Goal: Task Accomplishment & Management: Manage account settings

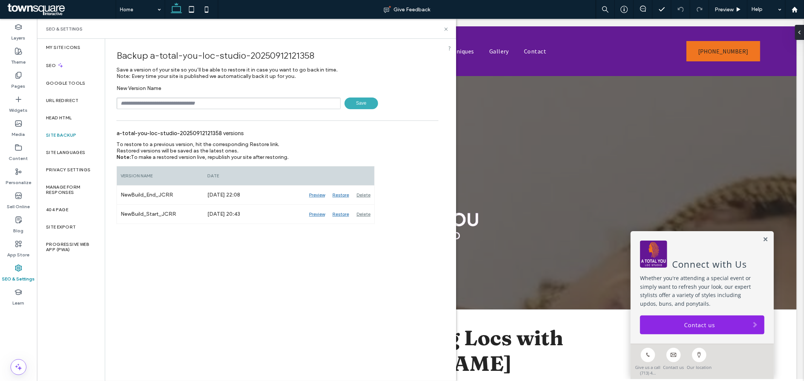
click at [171, 105] on input "text" at bounding box center [228, 104] width 224 height 12
type input "******"
click at [17, 160] on label "Content" at bounding box center [18, 156] width 19 height 11
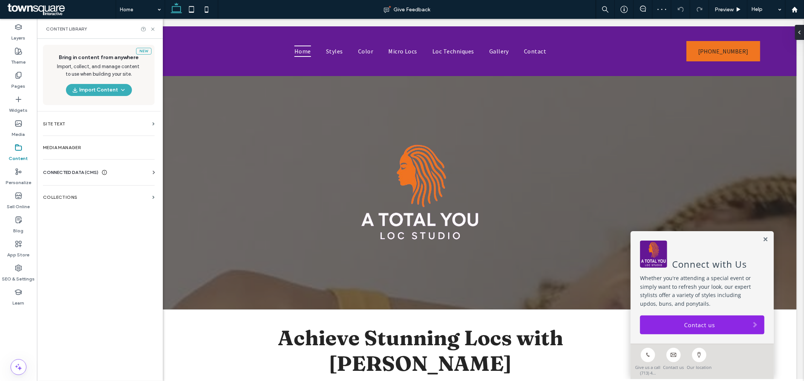
click at [72, 167] on div "CONNECTED DATA (CMS) Business Info Business Text Business Images Find and Repla…" at bounding box center [99, 173] width 124 height 20
click at [74, 172] on span "CONNECTED DATA (CMS)" at bounding box center [70, 173] width 55 height 8
click at [80, 185] on section "Business Info" at bounding box center [100, 190] width 115 height 17
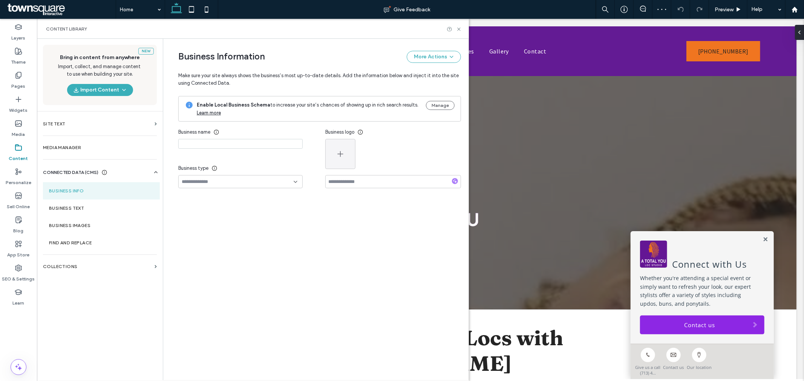
type input "**********"
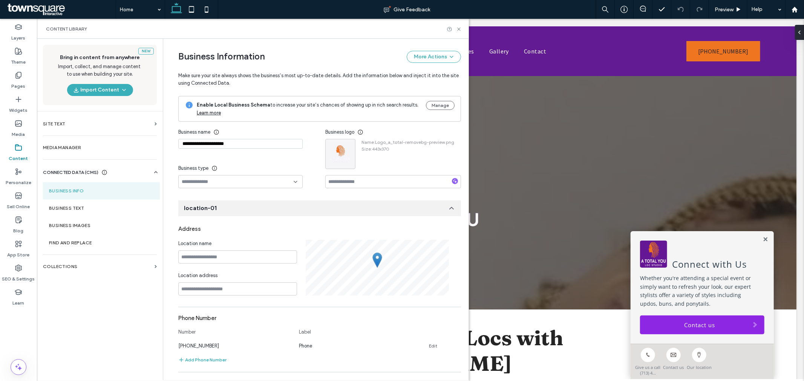
scroll to position [60, 0]
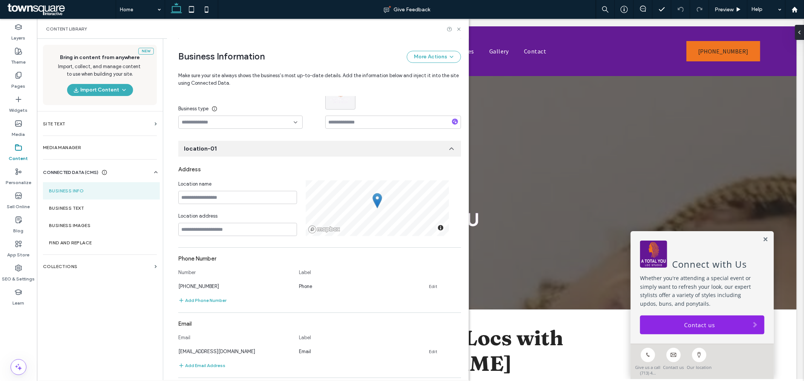
click at [289, 137] on div "**********" at bounding box center [314, 323] width 294 height 688
drag, startPoint x: 102, startPoint y: 209, endPoint x: 140, endPoint y: 190, distance: 42.8
click at [102, 209] on label "Business Text" at bounding box center [101, 208] width 105 height 5
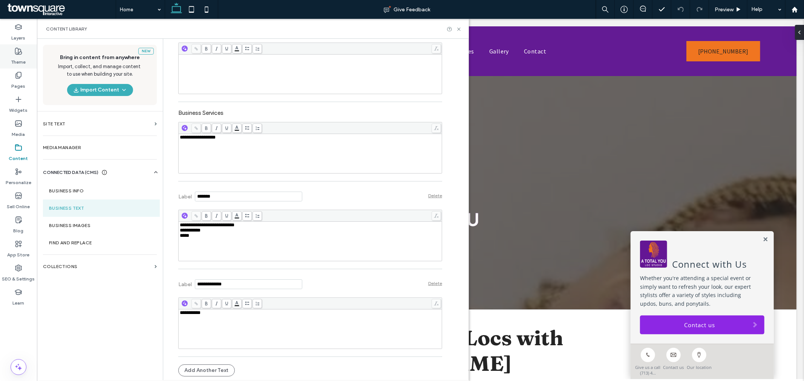
scroll to position [1429, 0]
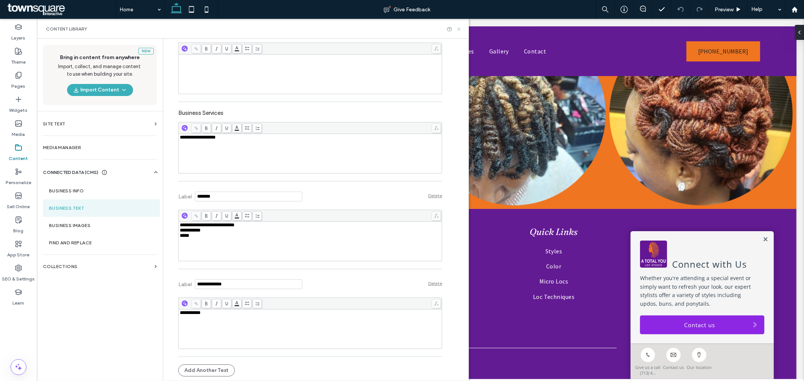
click at [459, 32] on icon at bounding box center [459, 29] width 6 height 6
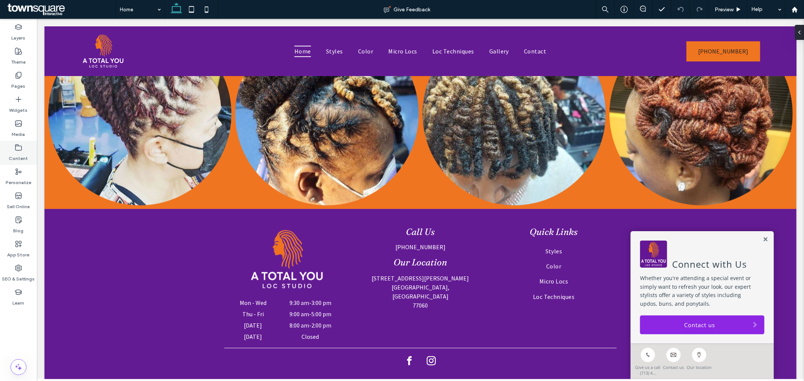
click at [19, 153] on label "Content" at bounding box center [18, 156] width 19 height 11
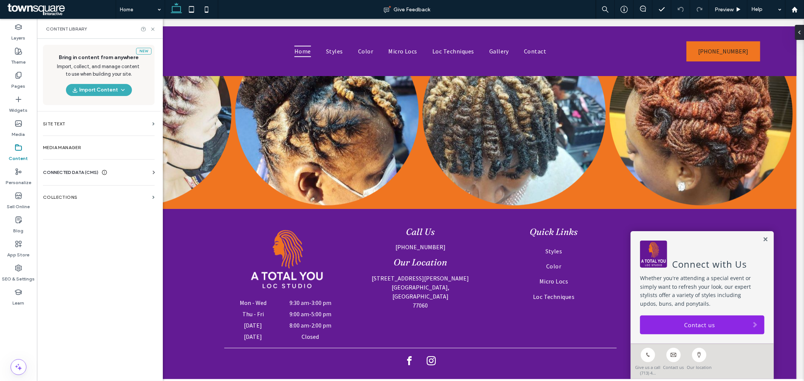
click at [67, 170] on span "CONNECTED DATA (CMS)" at bounding box center [70, 173] width 55 height 8
click at [110, 194] on section "Business Info" at bounding box center [100, 190] width 115 height 17
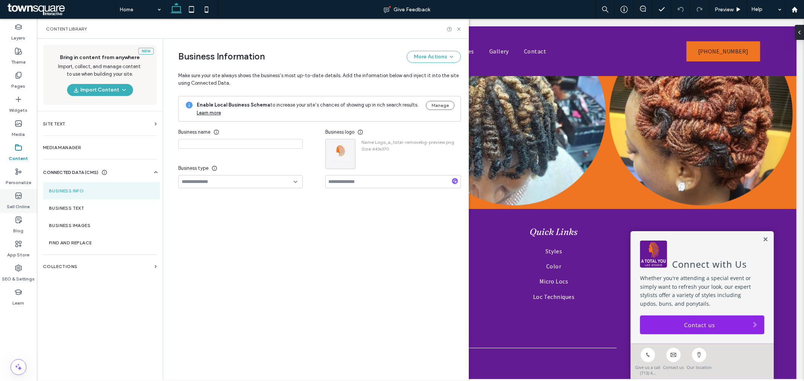
type input "**********"
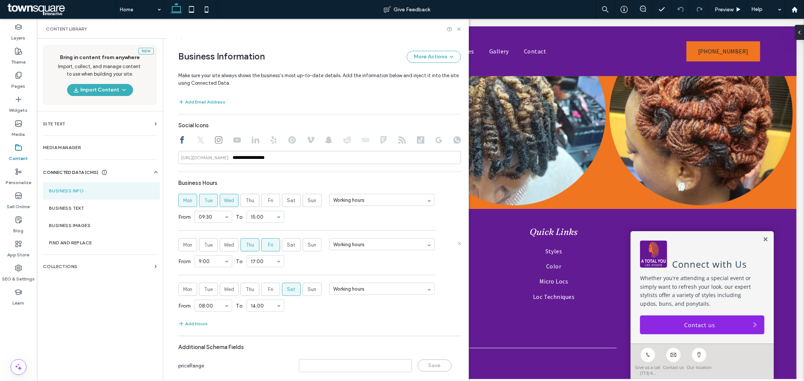
scroll to position [346, 0]
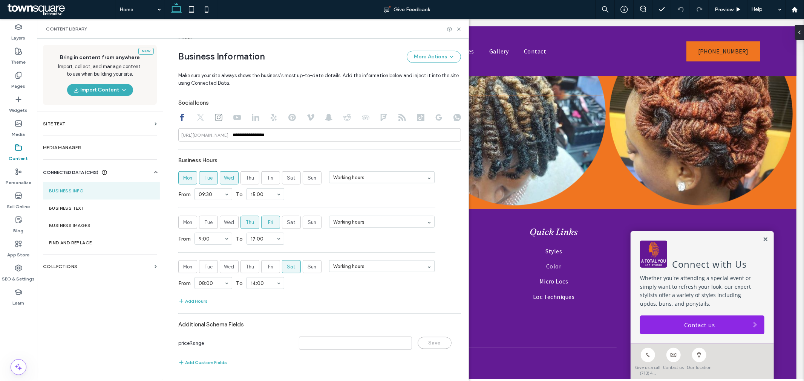
click at [198, 119] on use at bounding box center [200, 117] width 7 height 7
click at [216, 117] on icon at bounding box center [219, 118] width 8 height 8
type input "**********"
click at [73, 204] on section "Business Text" at bounding box center [101, 208] width 117 height 17
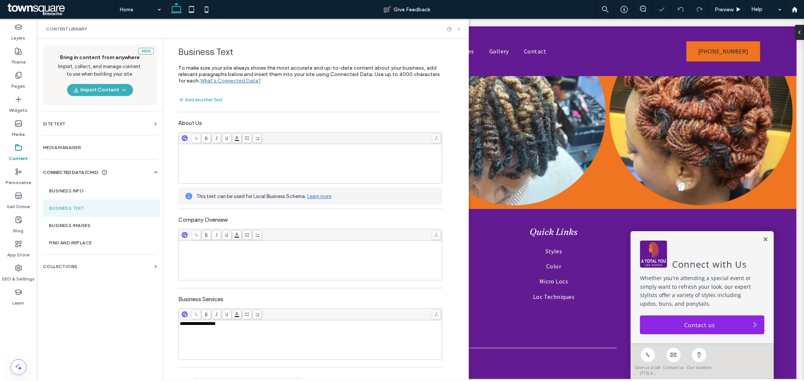
click at [458, 31] on icon at bounding box center [459, 29] width 6 height 6
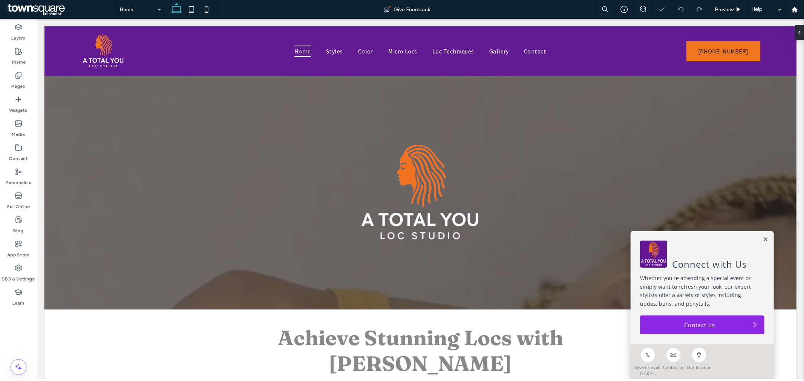
scroll to position [0, 0]
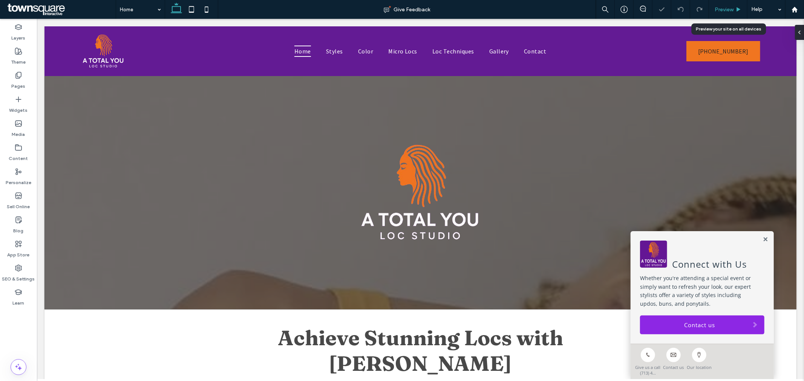
drag, startPoint x: 547, startPoint y: 20, endPoint x: 720, endPoint y: 7, distance: 172.7
click at [720, 7] on span "Preview" at bounding box center [723, 9] width 19 height 6
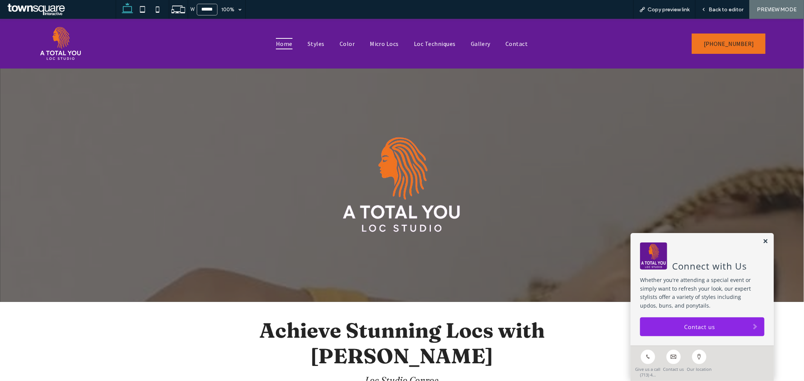
click at [762, 243] on link at bounding box center [765, 241] width 6 height 6
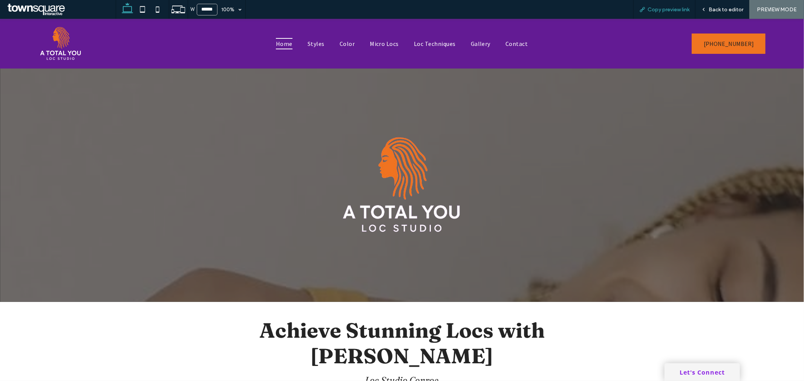
click at [655, 13] on div "Copy preview link" at bounding box center [664, 9] width 62 height 19
click at [653, 14] on div "Copy preview link" at bounding box center [664, 9] width 62 height 19
click at [658, 12] on div "Copy preview link" at bounding box center [664, 9] width 62 height 19
click at [676, 7] on span "Copy preview link" at bounding box center [668, 9] width 42 height 6
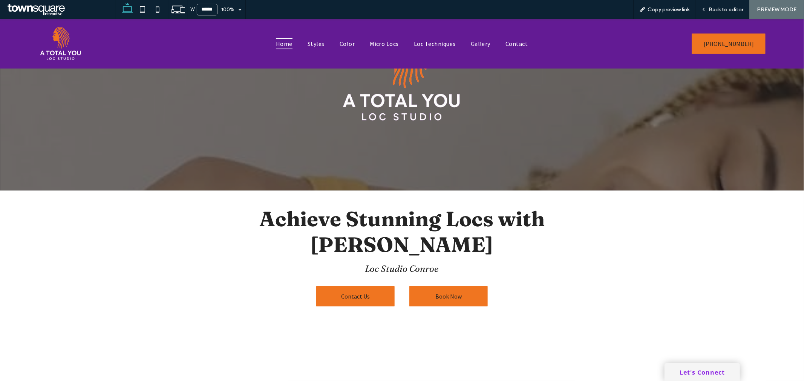
scroll to position [42, 0]
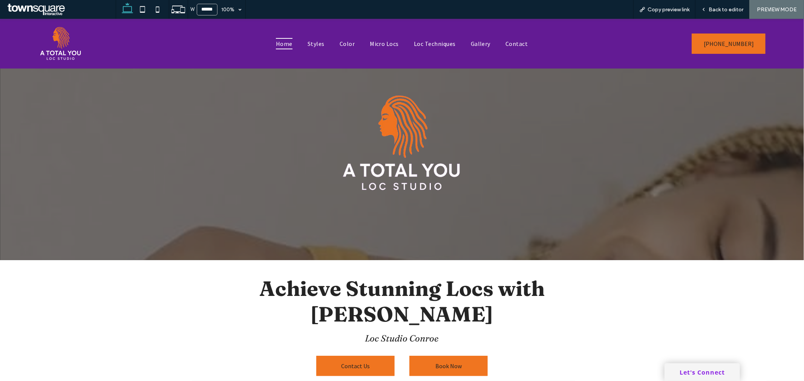
click at [658, 123] on div at bounding box center [402, 143] width 804 height 234
click at [726, 8] on span "Back to editor" at bounding box center [725, 9] width 35 height 6
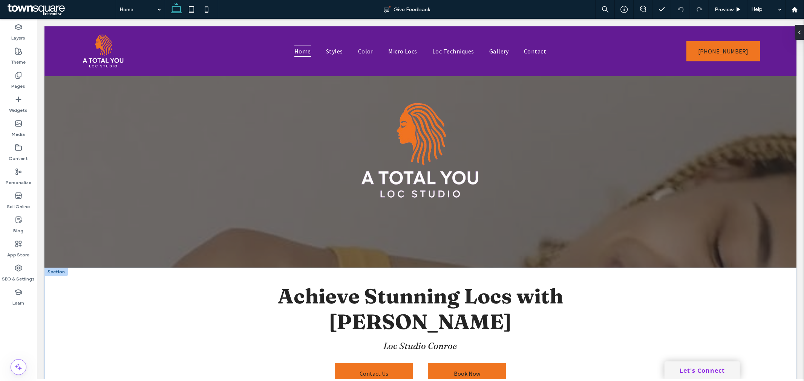
scroll to position [49, 0]
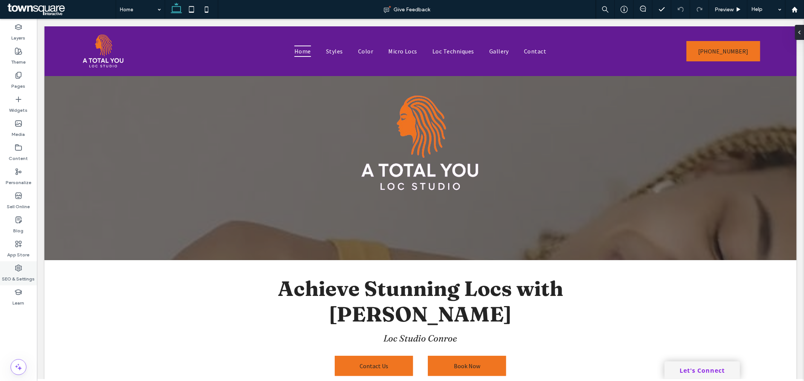
click at [21, 265] on icon at bounding box center [19, 269] width 8 height 8
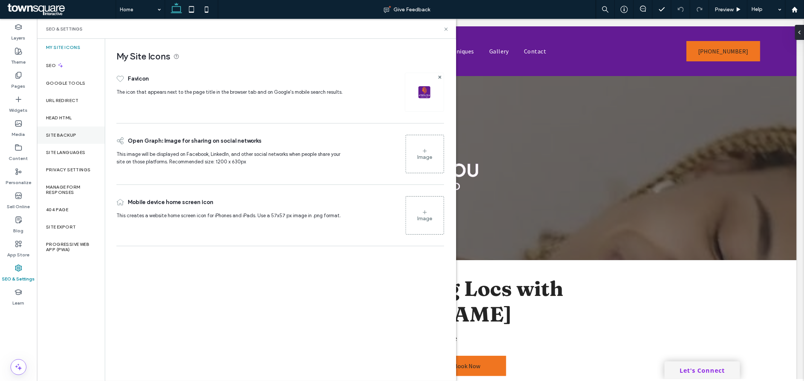
click at [71, 139] on div "Site Backup" at bounding box center [71, 135] width 68 height 17
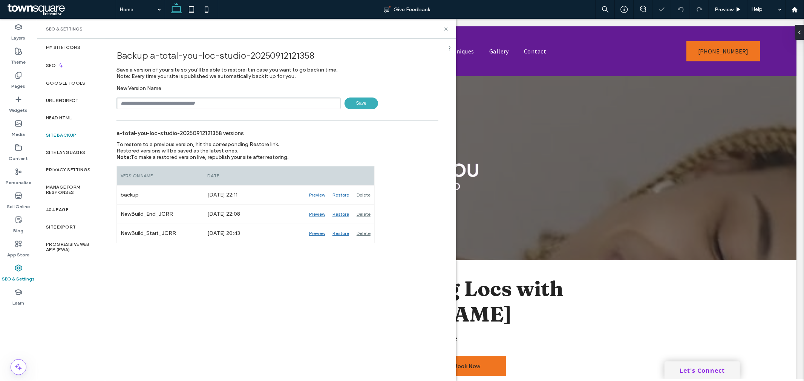
click at [176, 103] on input "text" at bounding box center [228, 104] width 224 height 12
type input "**********"
click at [446, 29] on icon at bounding box center [446, 29] width 6 height 6
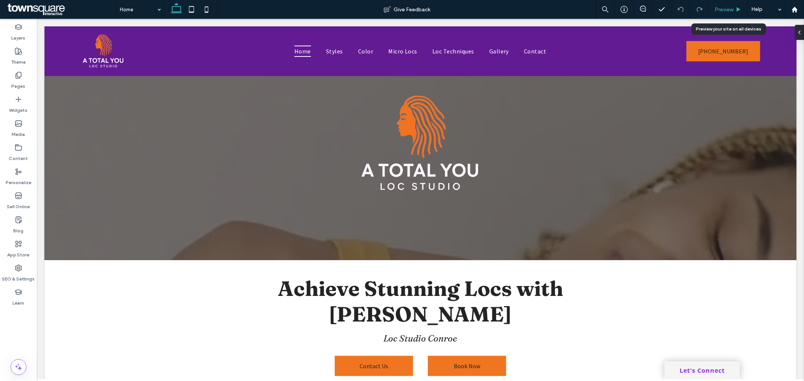
click at [726, 10] on span "Preview" at bounding box center [723, 9] width 19 height 6
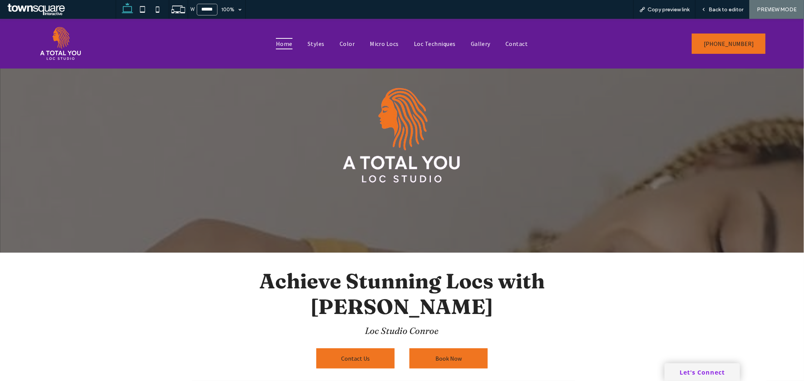
scroll to position [42, 0]
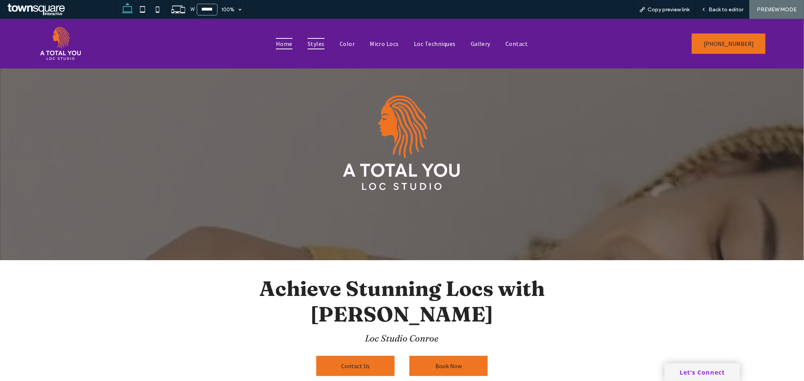
click at [313, 49] on span "Styles" at bounding box center [315, 43] width 17 height 11
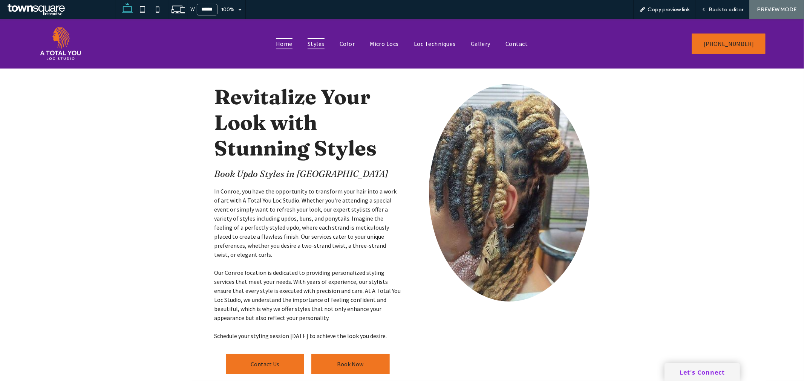
click at [281, 44] on span "Home" at bounding box center [284, 43] width 17 height 11
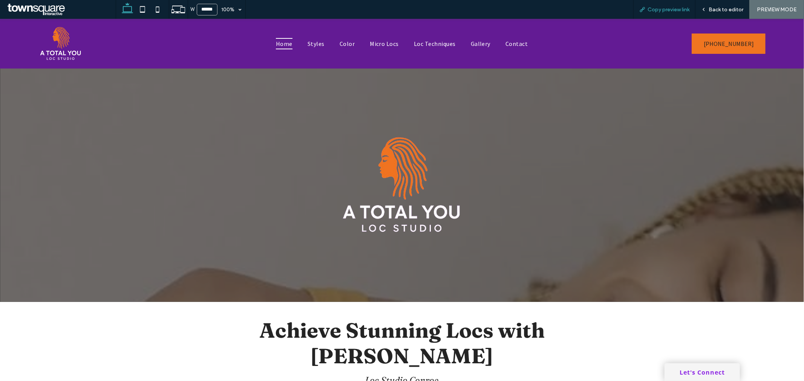
click at [669, 8] on span "Copy preview link" at bounding box center [668, 9] width 42 height 6
click at [720, 2] on div "Back to editor" at bounding box center [722, 9] width 54 height 19
click at [722, 8] on span "Back to editor" at bounding box center [725, 9] width 35 height 6
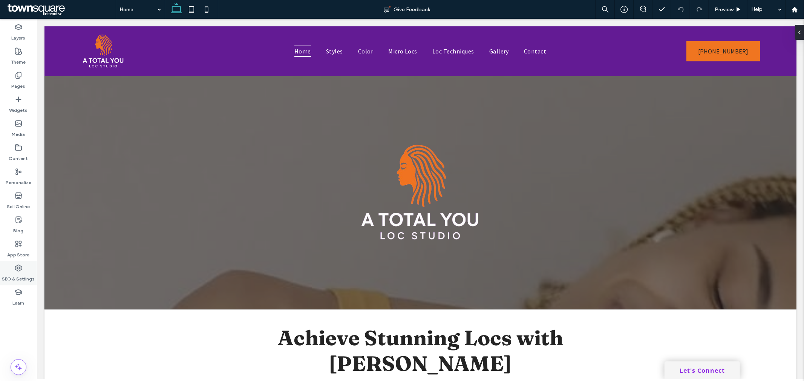
click at [19, 270] on icon at bounding box center [19, 269] width 8 height 8
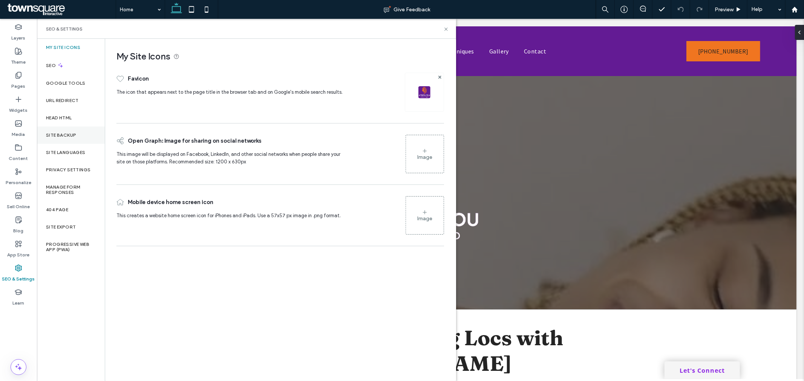
click at [63, 134] on label "Site Backup" at bounding box center [61, 135] width 30 height 5
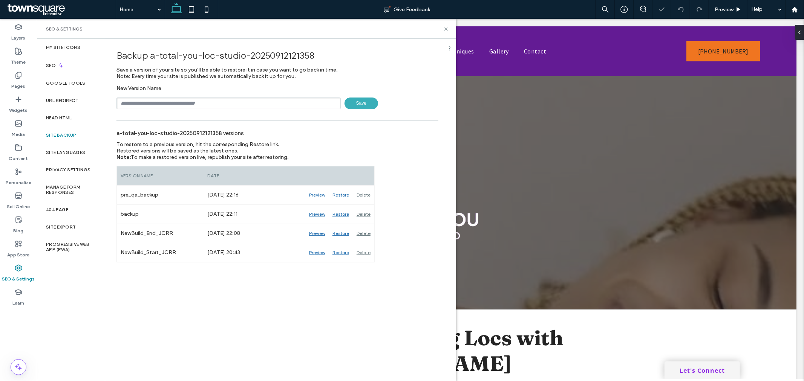
click at [449, 31] on div "SEO & Settings" at bounding box center [246, 29] width 419 height 20
click at [445, 28] on icon at bounding box center [446, 29] width 6 height 6
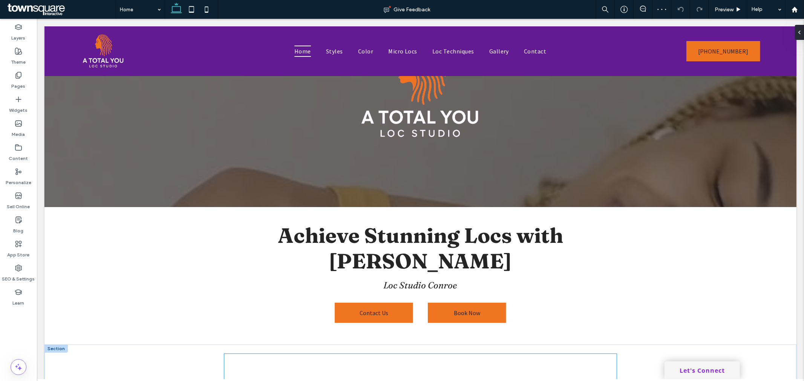
scroll to position [293, 0]
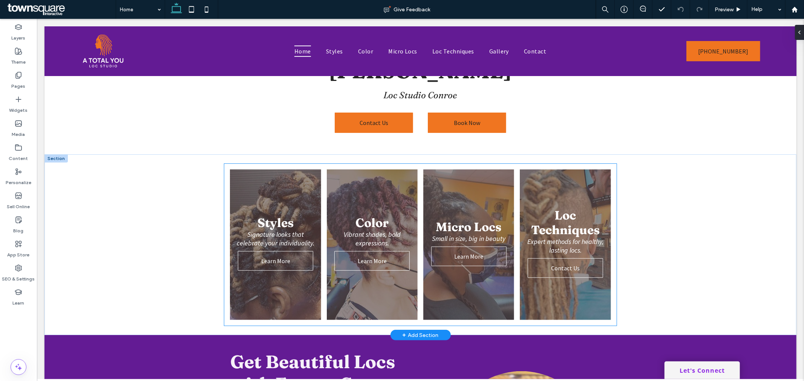
click at [558, 208] on link at bounding box center [565, 245] width 96 height 160
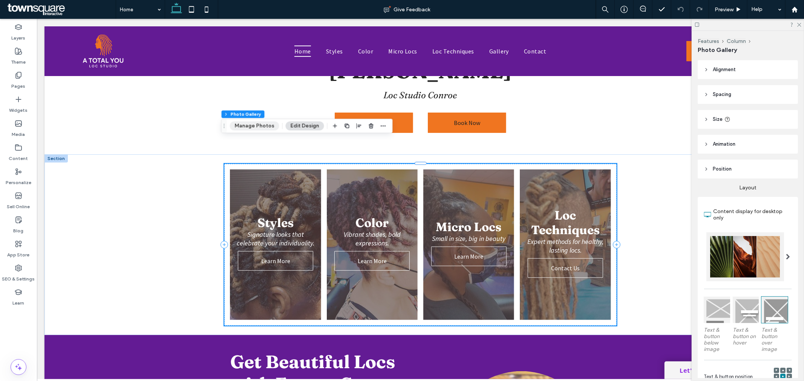
click at [262, 126] on button "Manage Photos" at bounding box center [254, 125] width 49 height 9
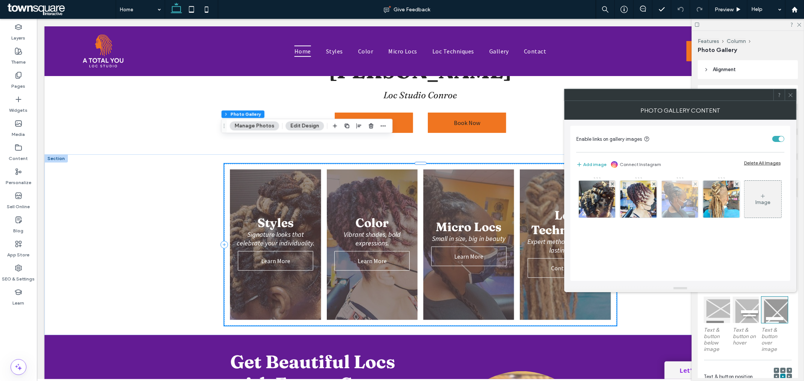
click at [681, 202] on img at bounding box center [680, 199] width 37 height 37
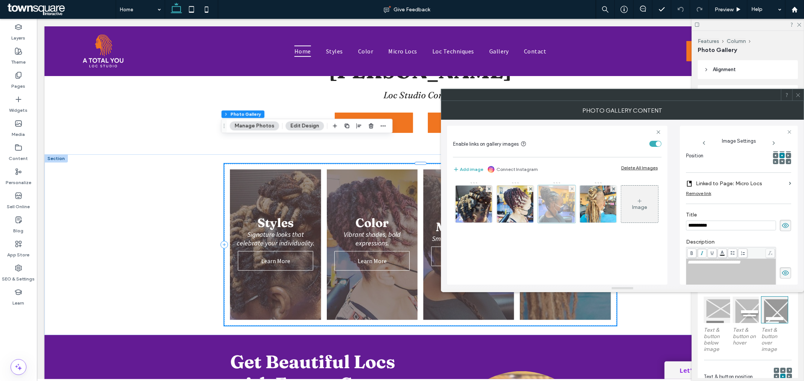
scroll to position [0, 0]
click at [688, 265] on span "**********" at bounding box center [713, 262] width 53 height 5
click at [798, 98] on span at bounding box center [798, 94] width 6 height 11
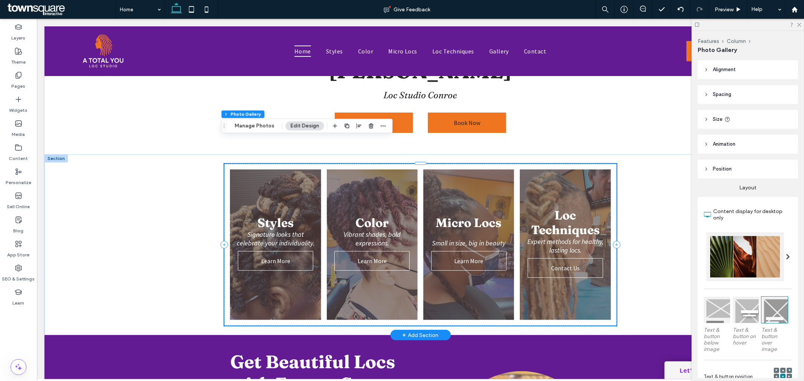
click at [434, 191] on link at bounding box center [468, 245] width 96 height 160
click at [250, 125] on button "Manage Photos" at bounding box center [254, 125] width 49 height 9
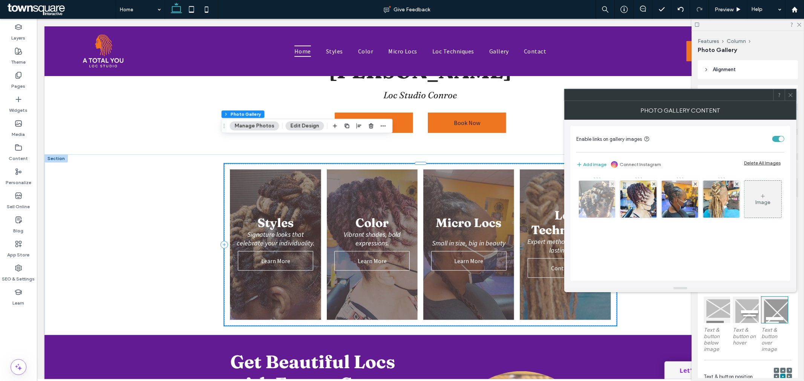
click at [594, 198] on img at bounding box center [597, 199] width 37 height 37
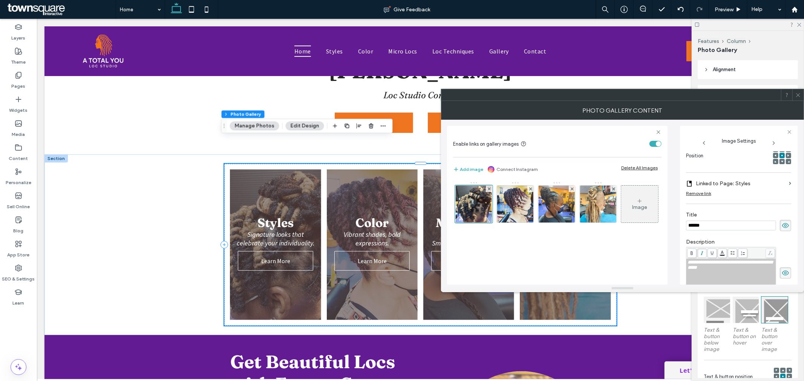
click at [687, 265] on span "**********" at bounding box center [729, 265] width 85 height 10
click at [511, 205] on img at bounding box center [515, 204] width 37 height 37
click at [687, 264] on span "**********" at bounding box center [718, 262] width 62 height 5
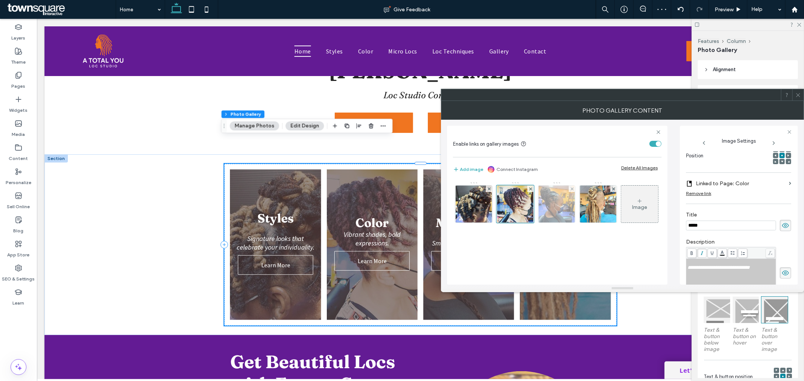
click at [558, 215] on img at bounding box center [556, 204] width 37 height 37
click at [688, 264] on div "Rich Text Editor" at bounding box center [730, 262] width 87 height 5
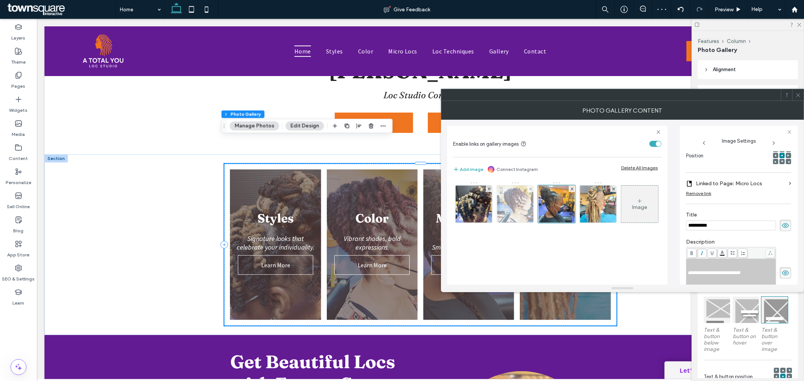
click at [533, 209] on img at bounding box center [515, 204] width 37 height 37
click at [690, 265] on div "Rich Text Editor" at bounding box center [730, 262] width 87 height 5
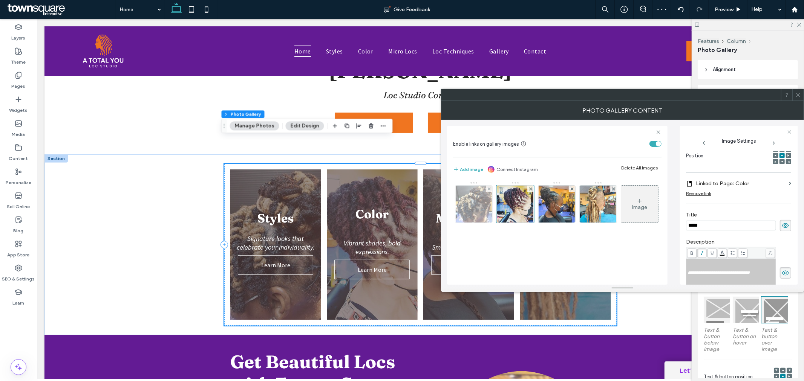
click at [479, 199] on img at bounding box center [474, 204] width 37 height 37
click at [695, 261] on div "Rich Text Editor" at bounding box center [730, 262] width 87 height 5
click at [799, 102] on div "Photo Gallery Content" at bounding box center [622, 110] width 363 height 19
click at [798, 100] on span at bounding box center [798, 94] width 6 height 11
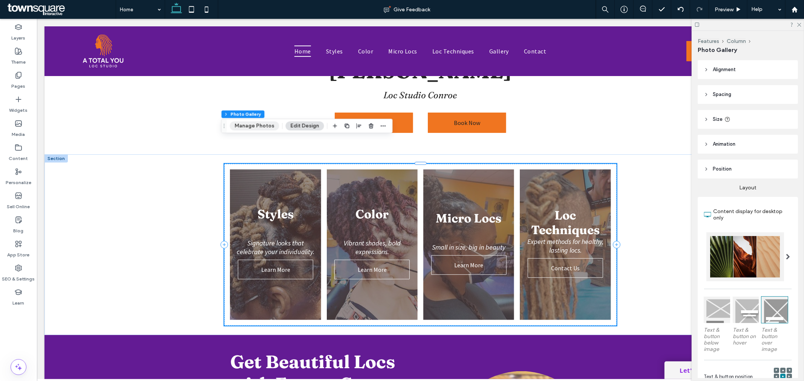
click at [257, 125] on button "Manage Photos" at bounding box center [254, 125] width 49 height 9
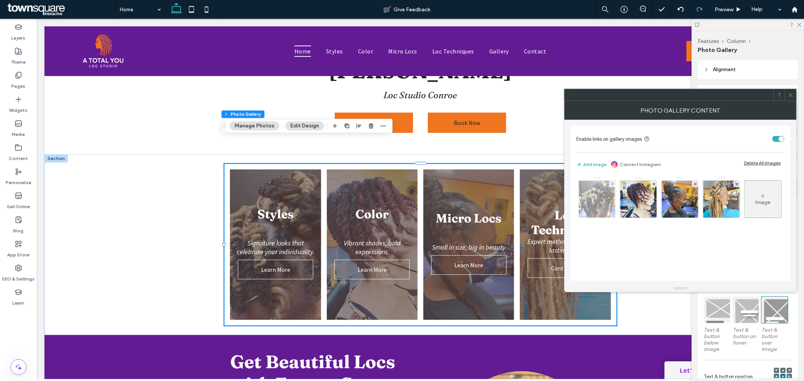
click at [593, 194] on img at bounding box center [597, 199] width 37 height 37
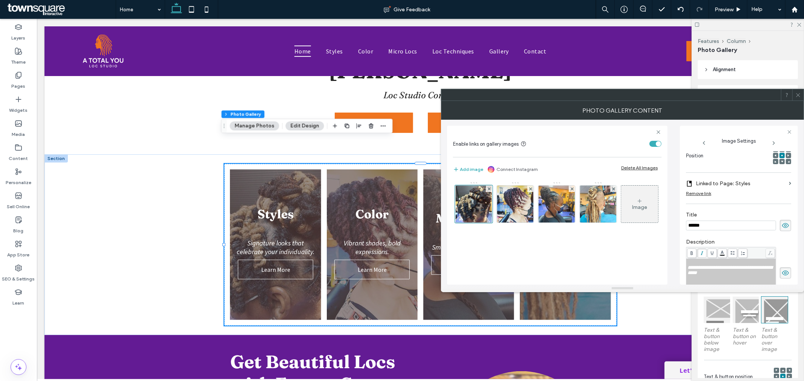
click at [695, 265] on div "Rich Text Editor" at bounding box center [730, 262] width 87 height 5
click at [688, 270] on span "**********" at bounding box center [729, 270] width 85 height 10
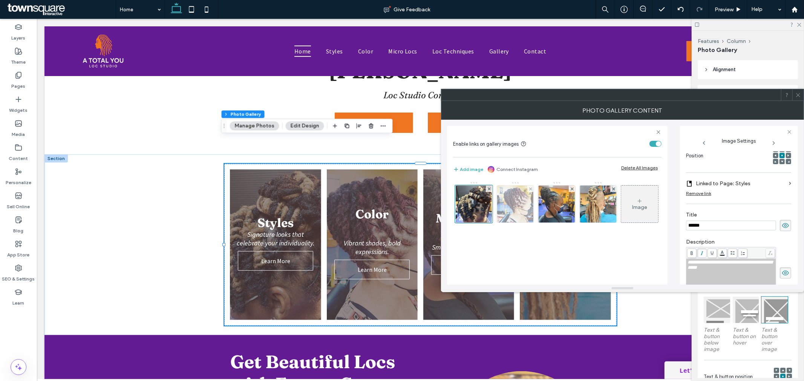
click at [515, 212] on img at bounding box center [515, 204] width 37 height 37
click at [687, 270] on span "**********" at bounding box center [718, 267] width 62 height 5
click at [556, 211] on img at bounding box center [556, 204] width 37 height 37
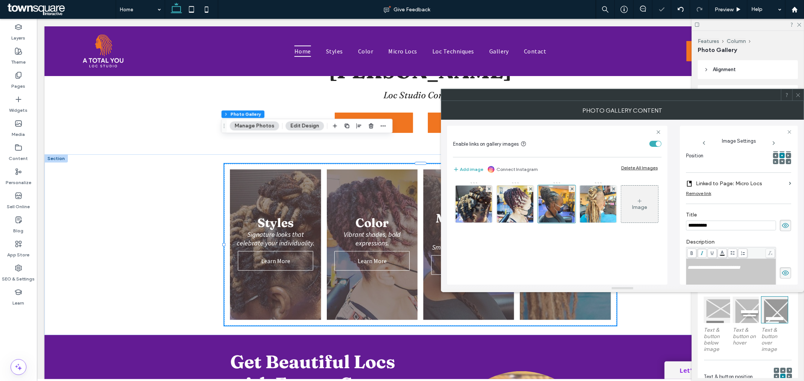
click at [688, 265] on div "Rich Text Editor" at bounding box center [730, 262] width 87 height 5
click at [800, 99] on span at bounding box center [798, 94] width 6 height 11
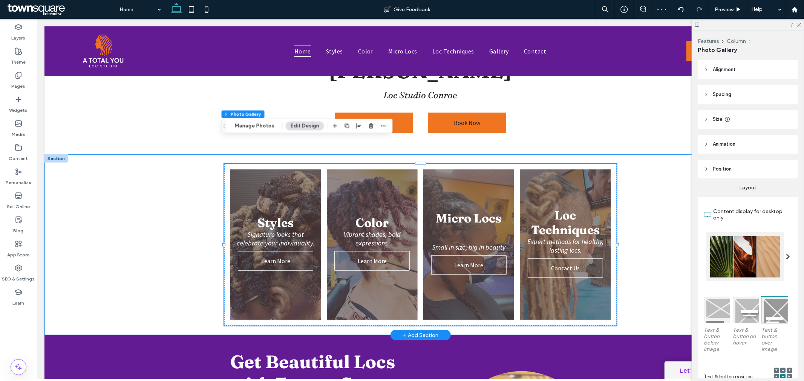
click at [624, 202] on div "Styles Signature looks that celebrate your individuality. Learn More Color Vibr…" at bounding box center [420, 244] width 452 height 181
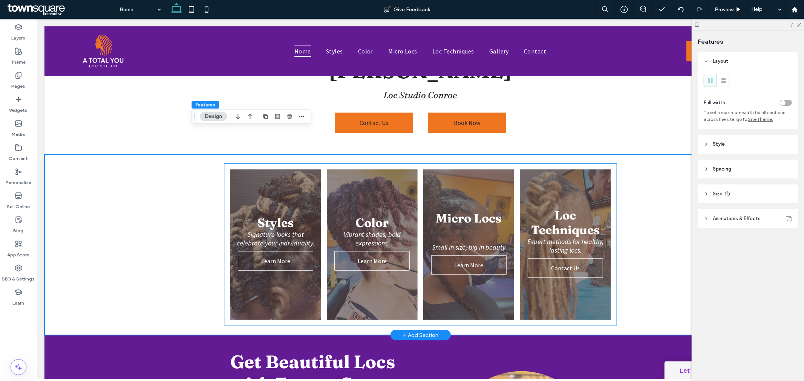
click at [467, 186] on link at bounding box center [468, 245] width 96 height 160
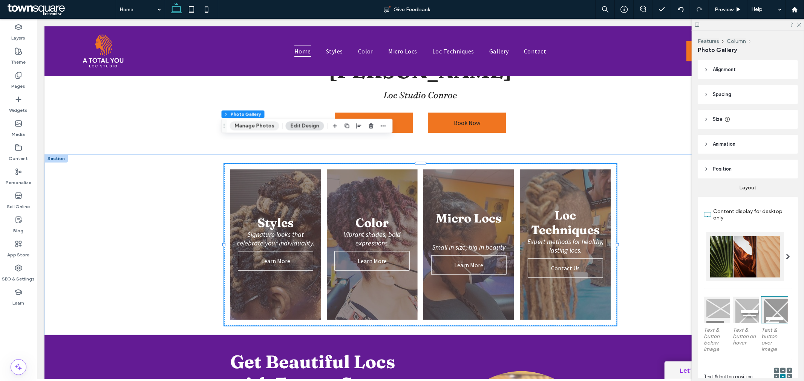
click at [252, 126] on button "Manage Photos" at bounding box center [254, 125] width 49 height 9
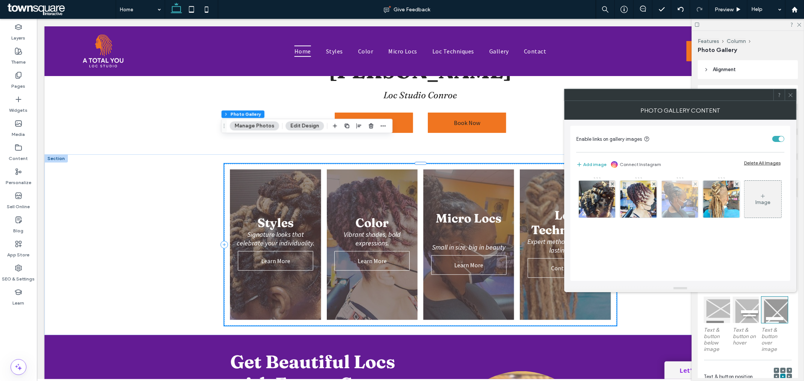
click at [675, 203] on img at bounding box center [680, 199] width 37 height 37
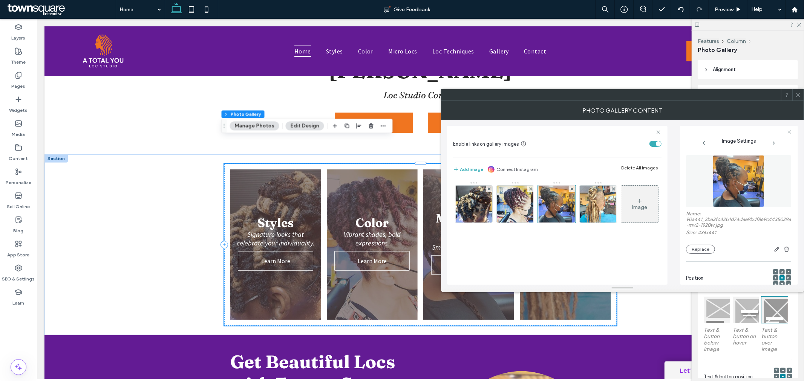
scroll to position [122, 0]
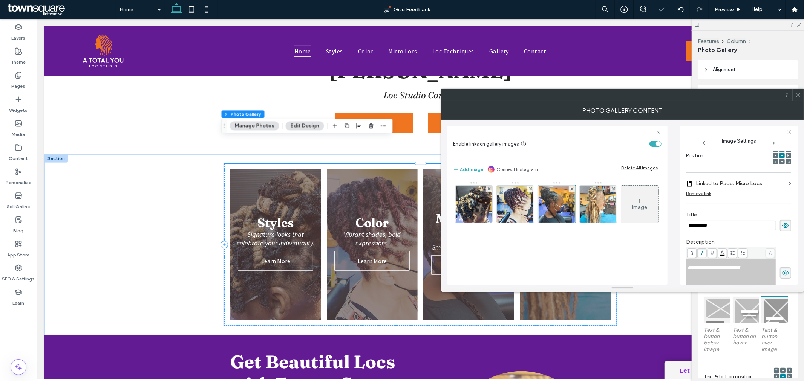
click at [698, 261] on div "Rich Text Editor" at bounding box center [730, 262] width 87 height 5
click at [688, 269] on span "**********" at bounding box center [713, 267] width 53 height 5
click at [798, 102] on div "Photo Gallery Content" at bounding box center [622, 110] width 363 height 19
click at [688, 262] on span "**********" at bounding box center [713, 262] width 53 height 5
click at [671, 262] on div "**********" at bounding box center [622, 202] width 351 height 165
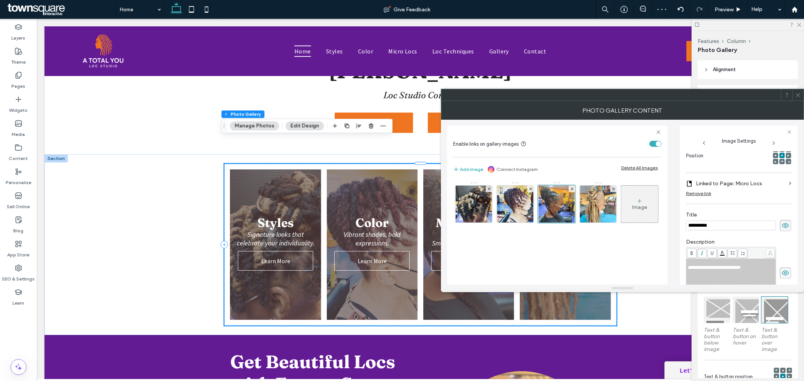
click at [800, 97] on icon at bounding box center [798, 95] width 6 height 6
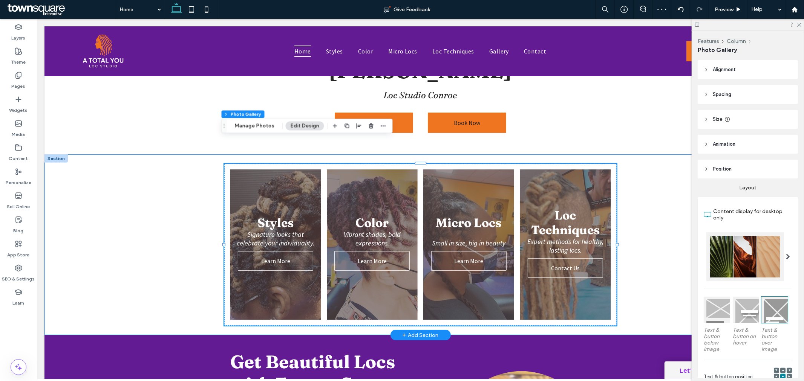
click at [657, 199] on div "Styles Signature looks that celebrate your individuality. Learn More Color Vibr…" at bounding box center [420, 244] width 752 height 181
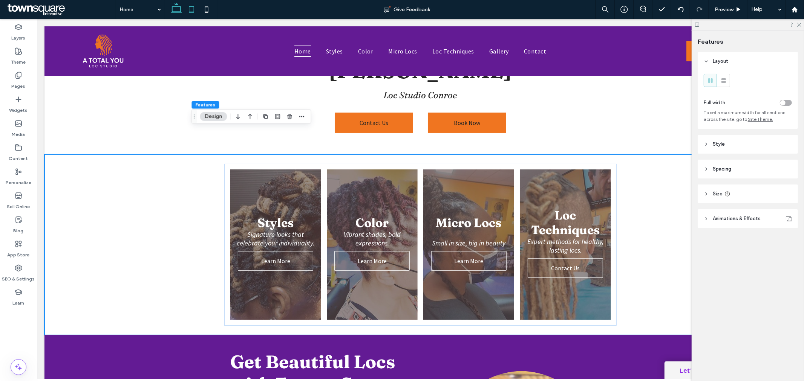
click at [185, 14] on icon at bounding box center [191, 9] width 15 height 15
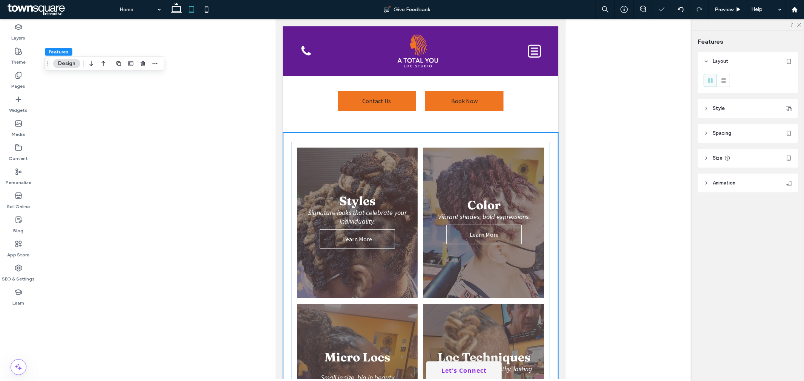
scroll to position [349, 0]
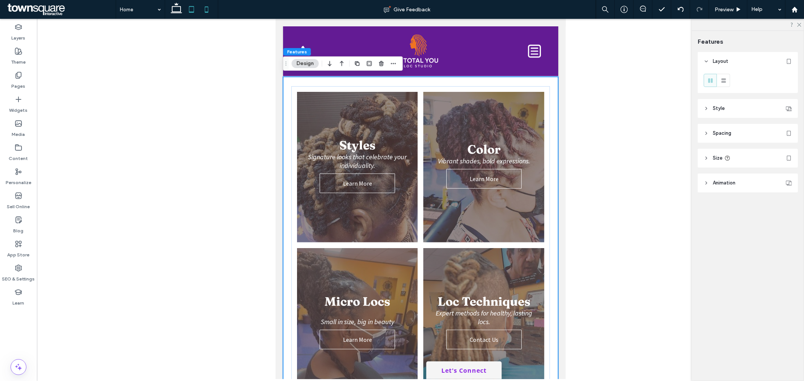
click at [205, 12] on icon at bounding box center [206, 9] width 15 height 15
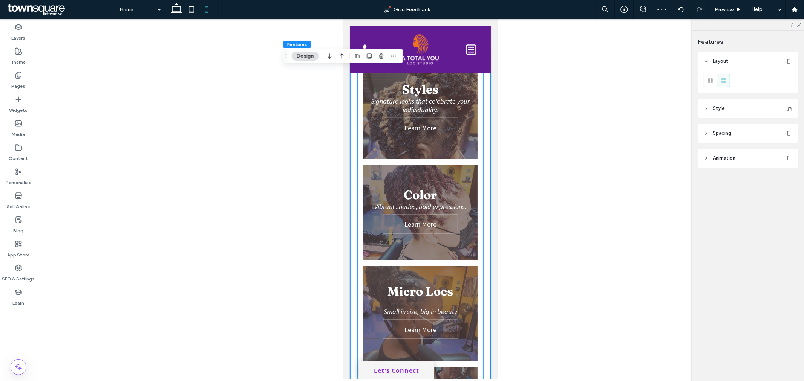
scroll to position [164, 0]
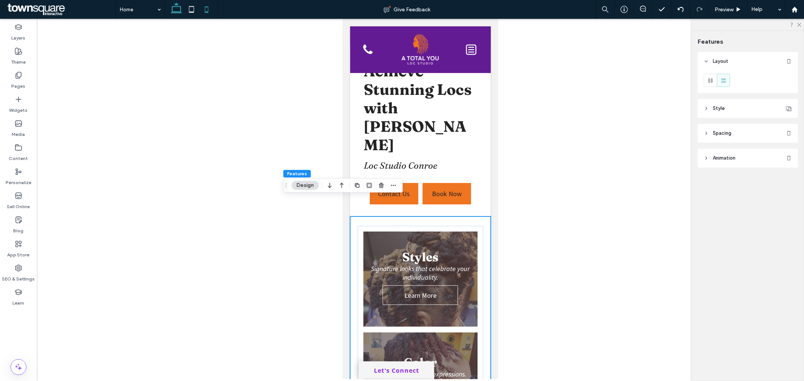
click at [179, 8] on icon at bounding box center [176, 9] width 15 height 15
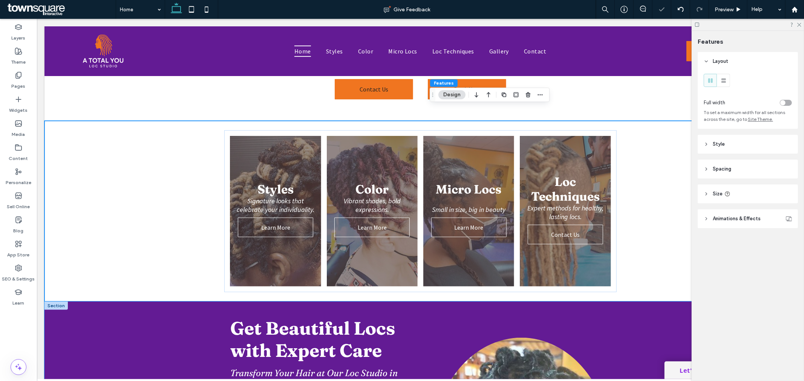
scroll to position [314, 0]
